Goal: Task Accomplishment & Management: Manage account settings

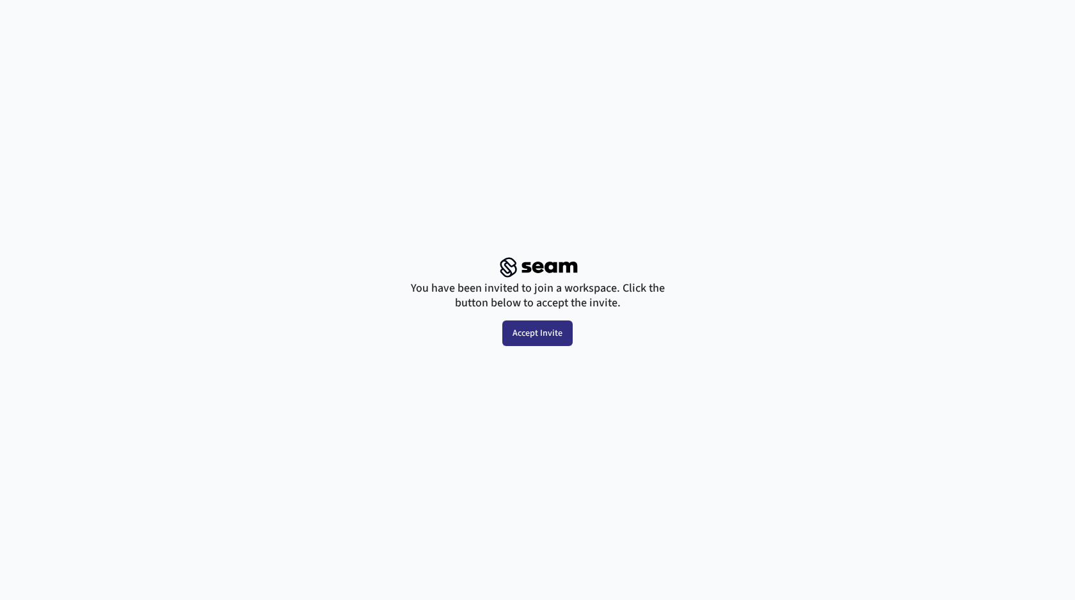
click at [540, 333] on button "Accept Invite" at bounding box center [537, 334] width 70 height 26
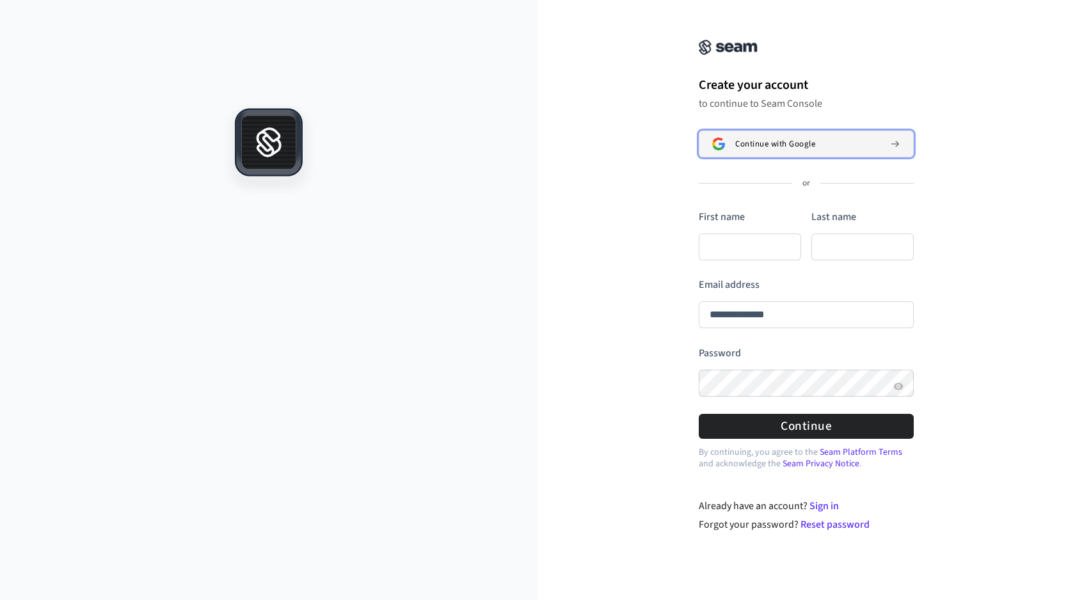
click at [764, 140] on span "Continue with Google" at bounding box center [775, 144] width 80 height 10
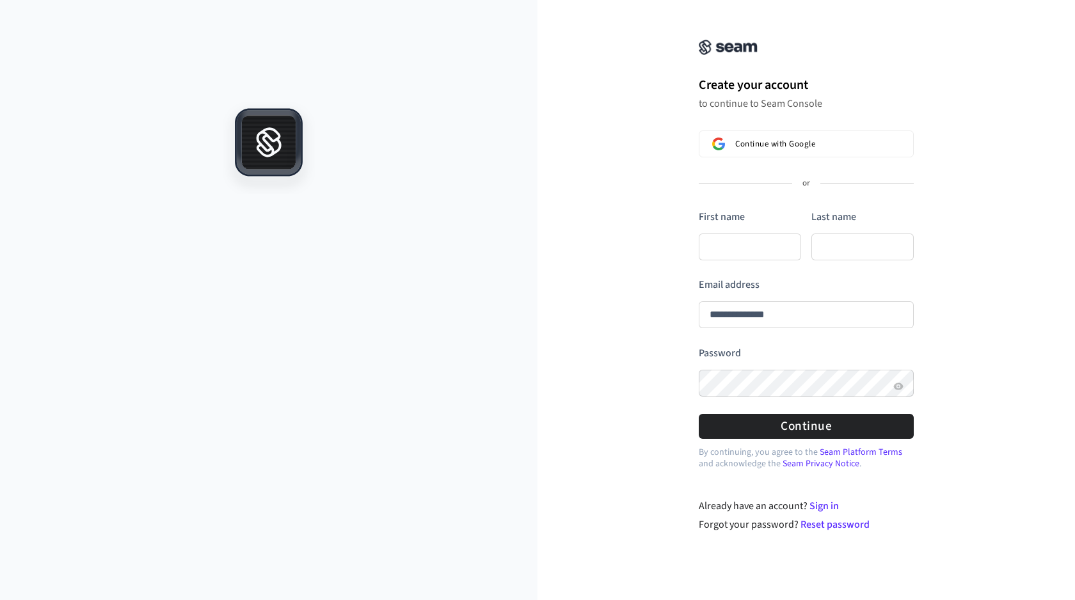
type input "**********"
